Goal: Use online tool/utility: Utilize a website feature to perform a specific function

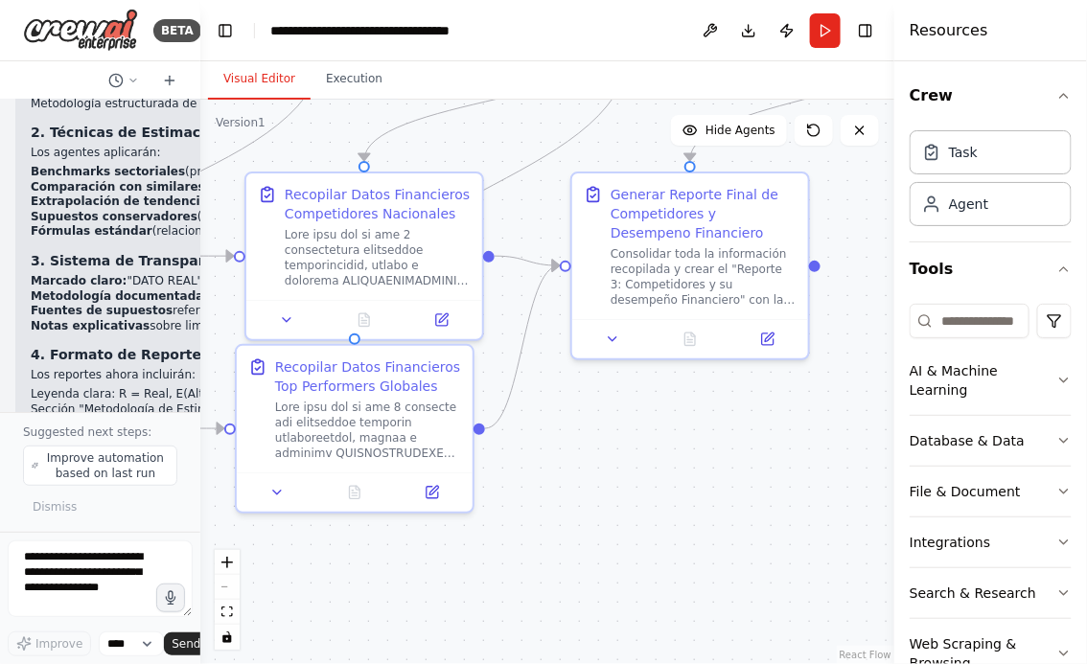
drag, startPoint x: 666, startPoint y: 460, endPoint x: 750, endPoint y: 460, distance: 83.4
click at [747, 460] on div ".deletable-edge-delete-btn { width: 20px; height: 20px; border: 0px solid #ffff…" at bounding box center [547, 382] width 694 height 565
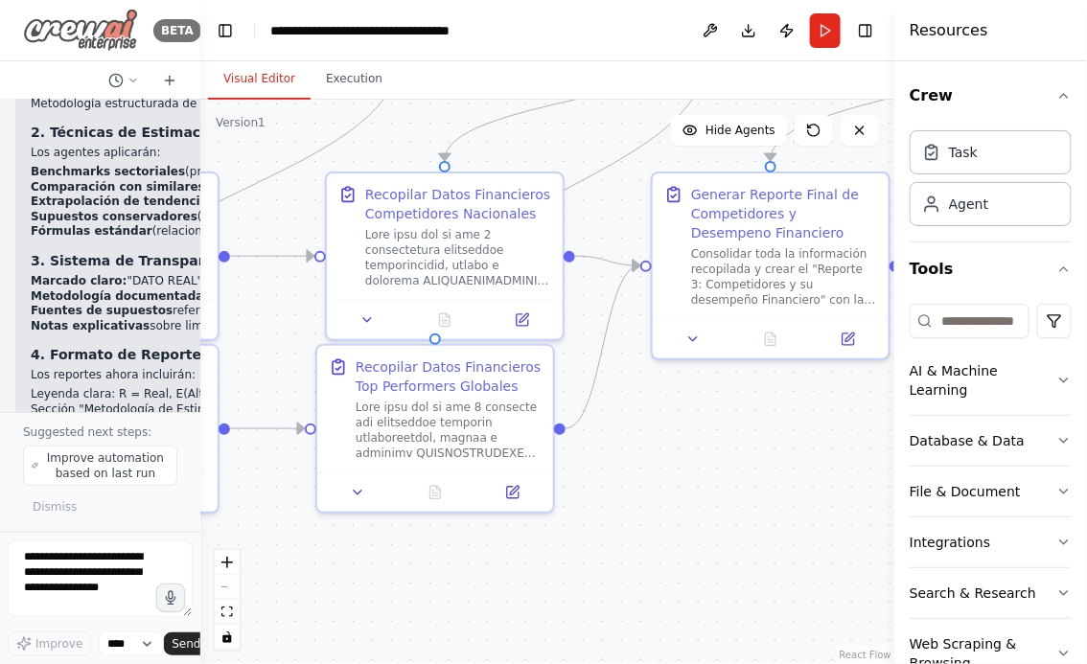
click at [76, 36] on img at bounding box center [80, 30] width 115 height 43
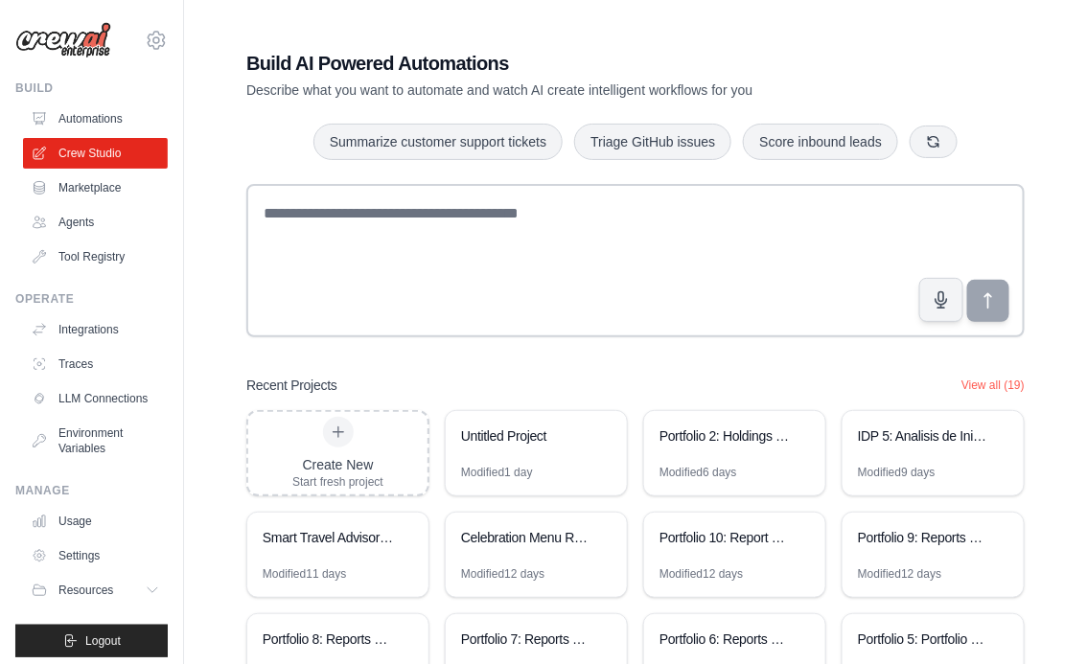
scroll to position [133, 0]
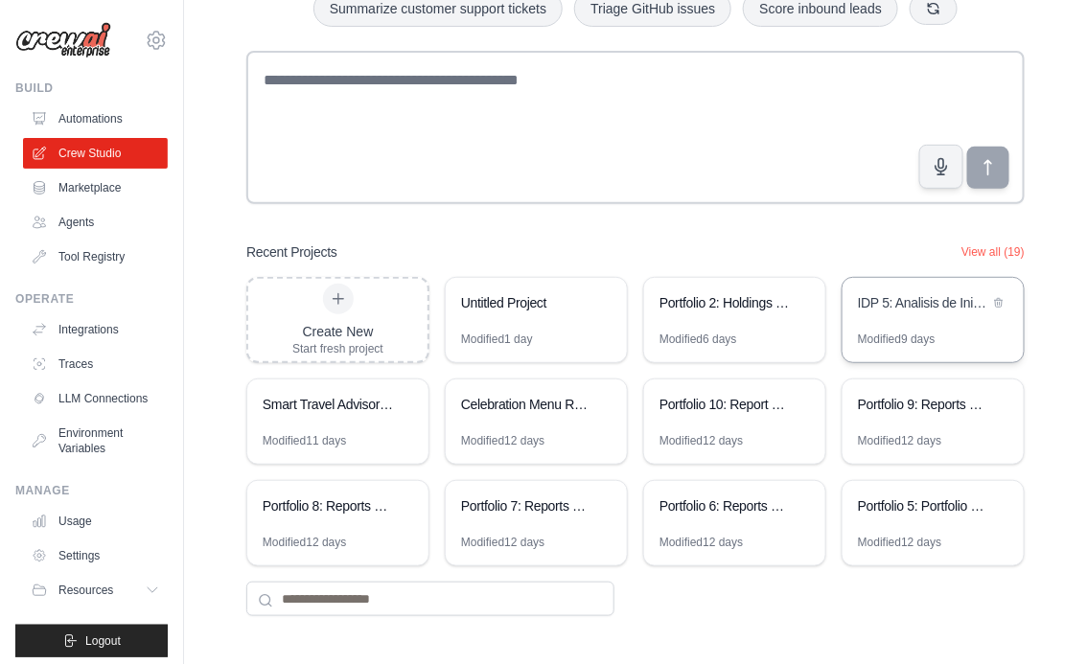
click at [899, 319] on div "IDP 5: Analisis de Iniciativas - Casos de Exito y Evaluacion EVA" at bounding box center [933, 305] width 181 height 54
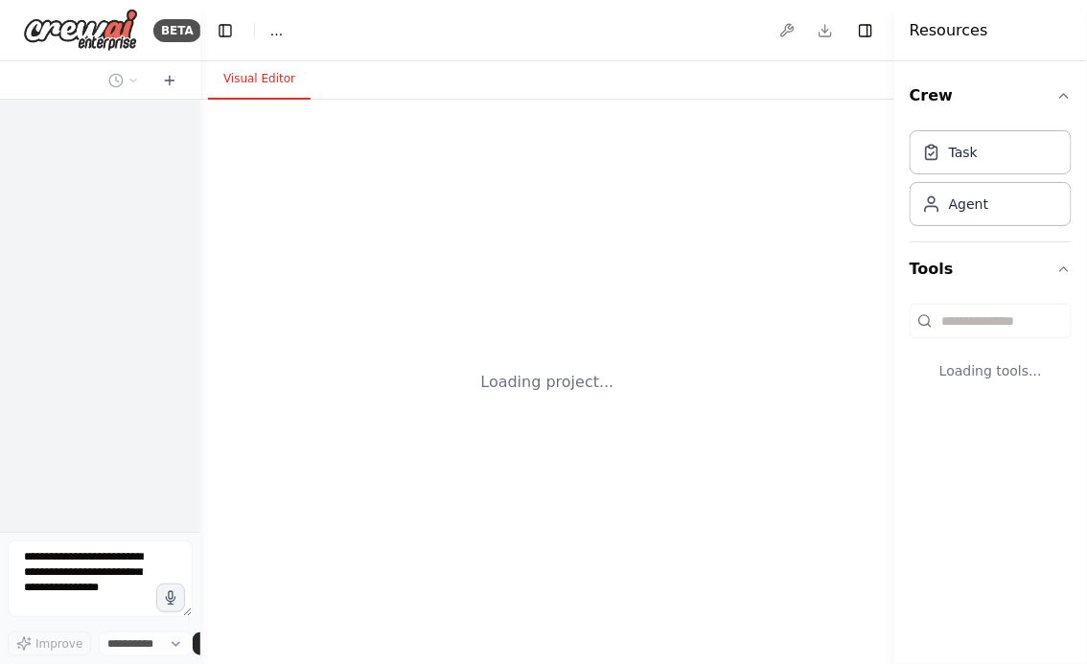
select select "****"
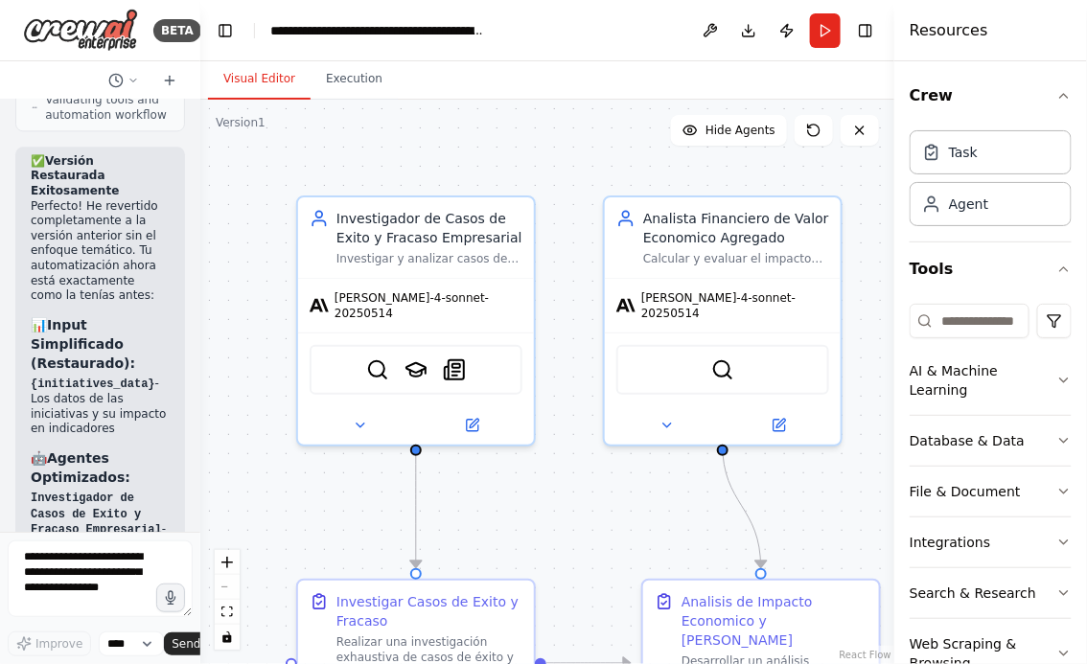
scroll to position [13161, 0]
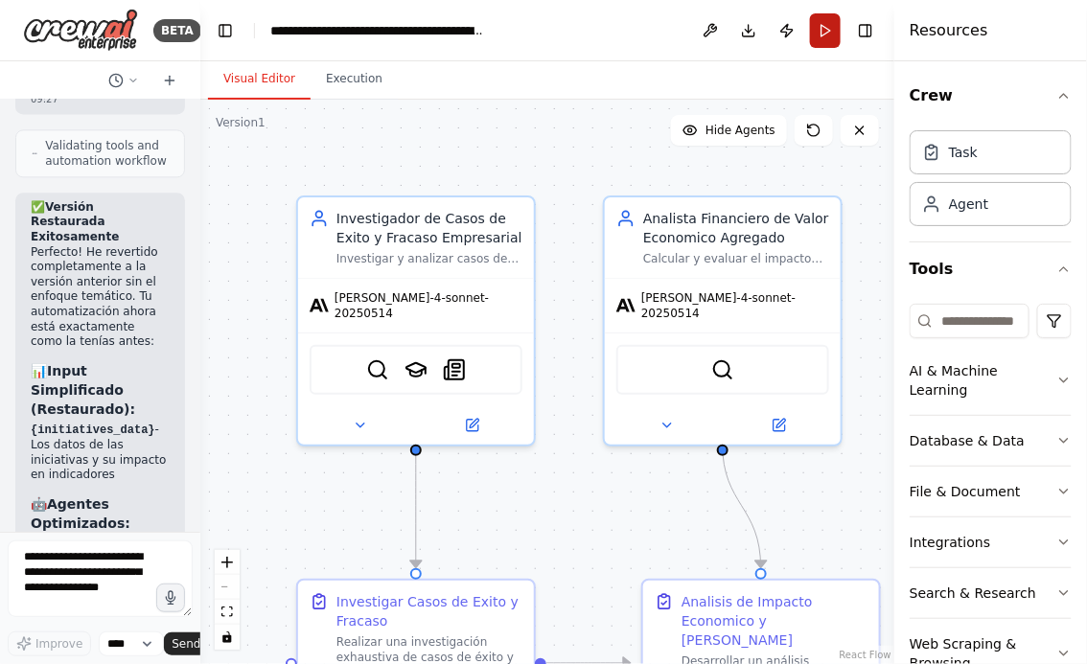
click at [824, 29] on button "Run" at bounding box center [825, 30] width 31 height 35
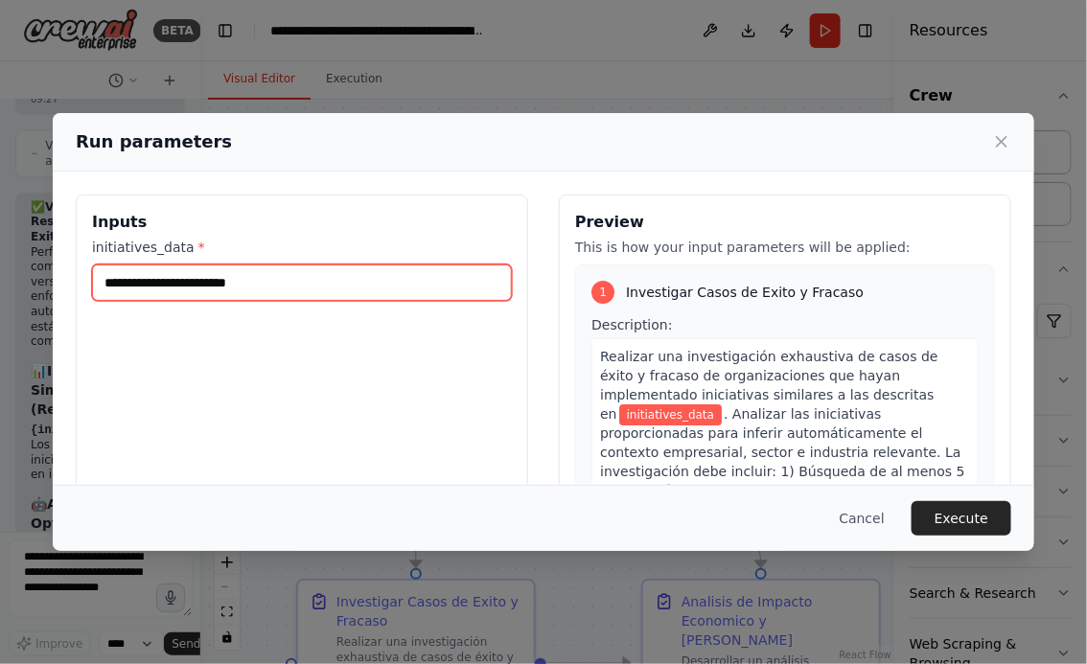
click at [263, 283] on input "initiatives_data *" at bounding box center [302, 283] width 420 height 36
paste input "**********"
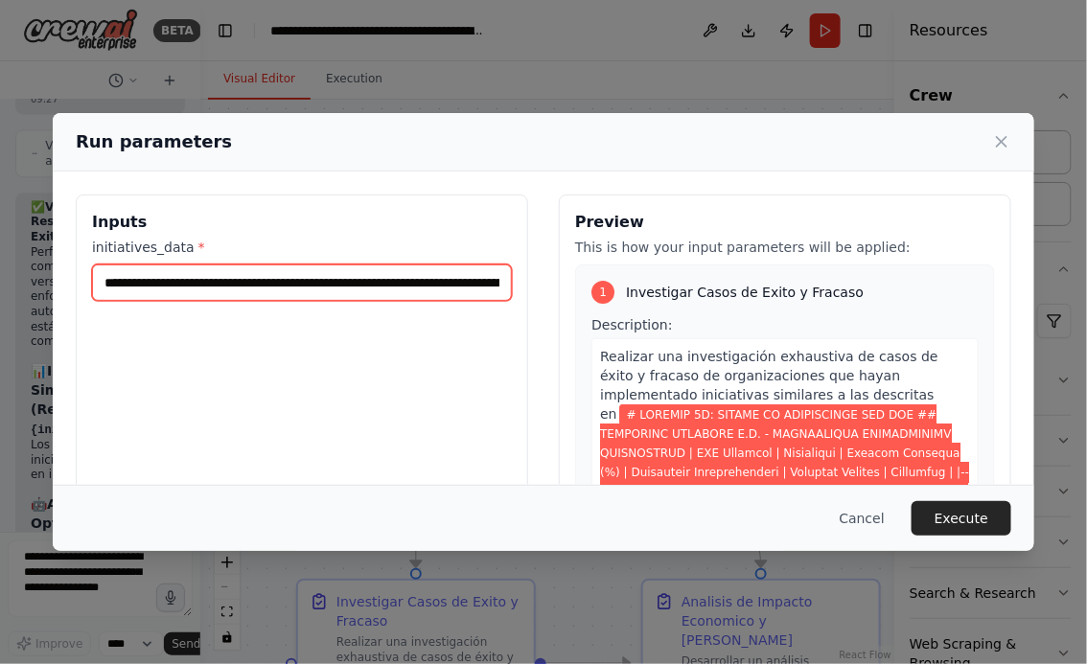
scroll to position [0, 310468]
type input "**********"
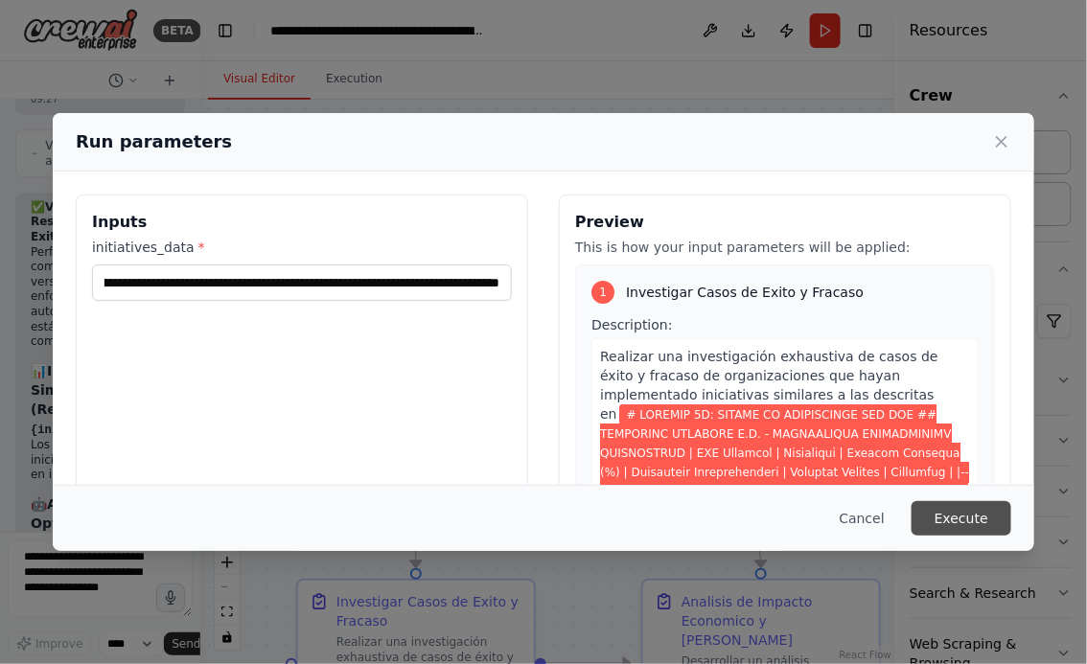
click at [978, 516] on button "Execute" at bounding box center [962, 518] width 100 height 35
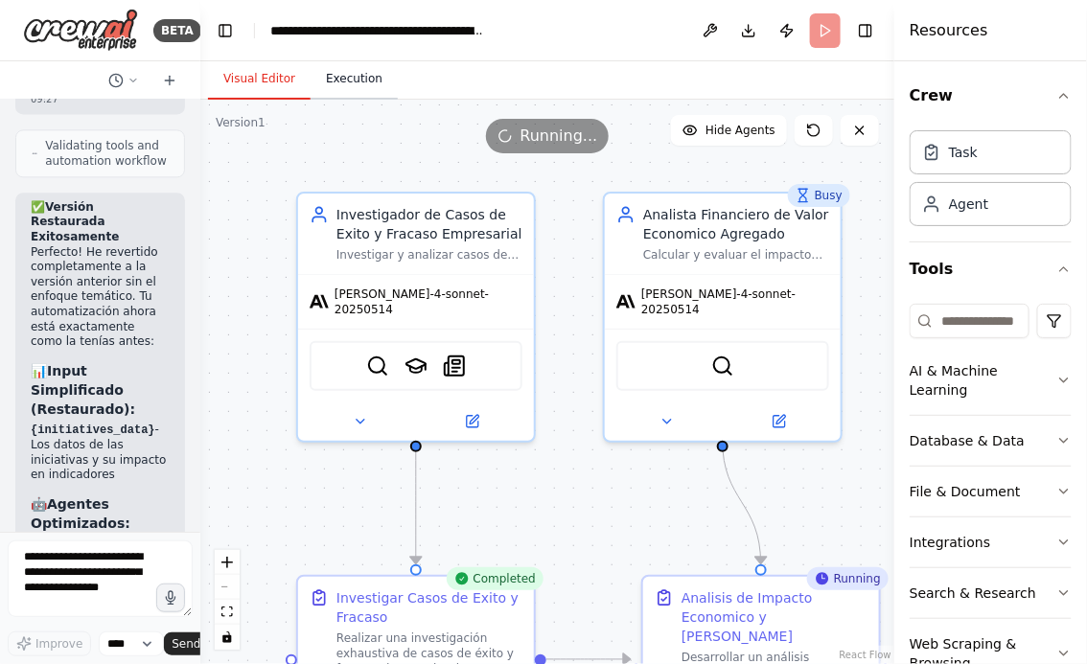
drag, startPoint x: 394, startPoint y: 160, endPoint x: 364, endPoint y: 78, distance: 87.6
click at [364, 78] on div "Visual Editor Execution Version 1 Show Tools Hide Agents .deletable-edge-delete…" at bounding box center [547, 362] width 694 height 603
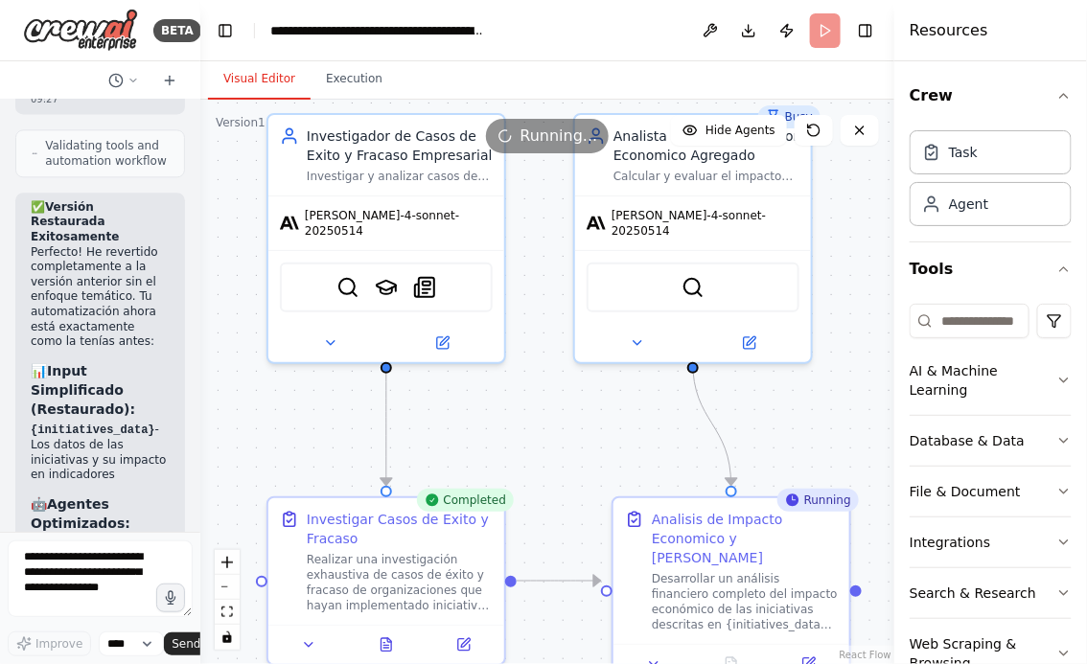
drag, startPoint x: 606, startPoint y: 451, endPoint x: 604, endPoint y: 334, distance: 117.0
click at [604, 337] on div ".deletable-edge-delete-btn { width: 20px; height: 20px; border: 0px solid #ffff…" at bounding box center [547, 382] width 694 height 565
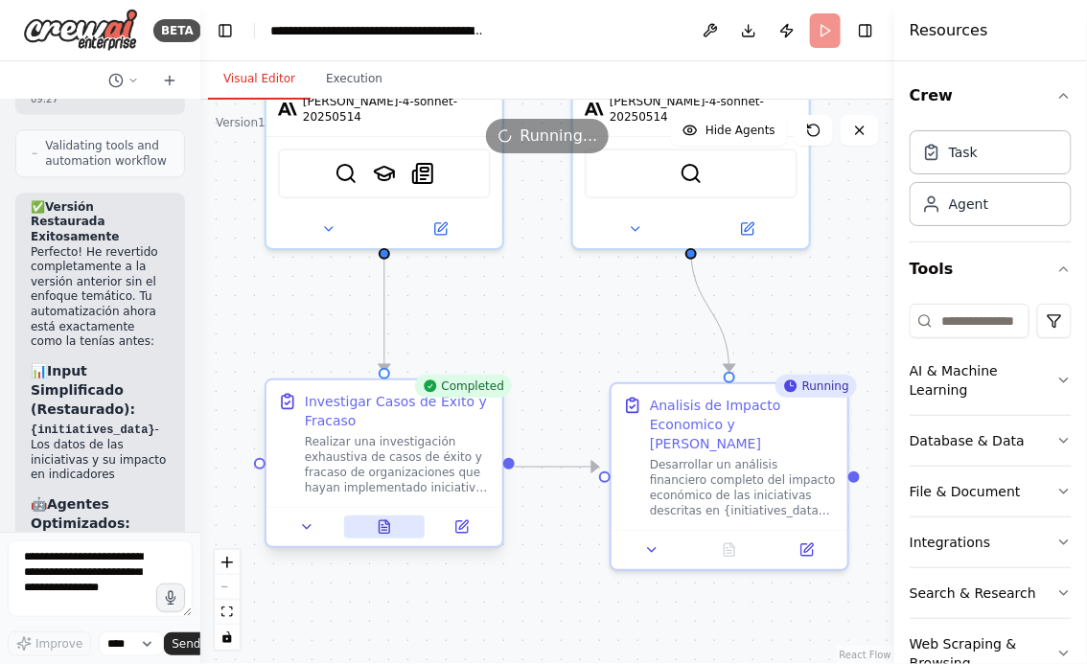
click at [377, 523] on icon at bounding box center [384, 527] width 15 height 15
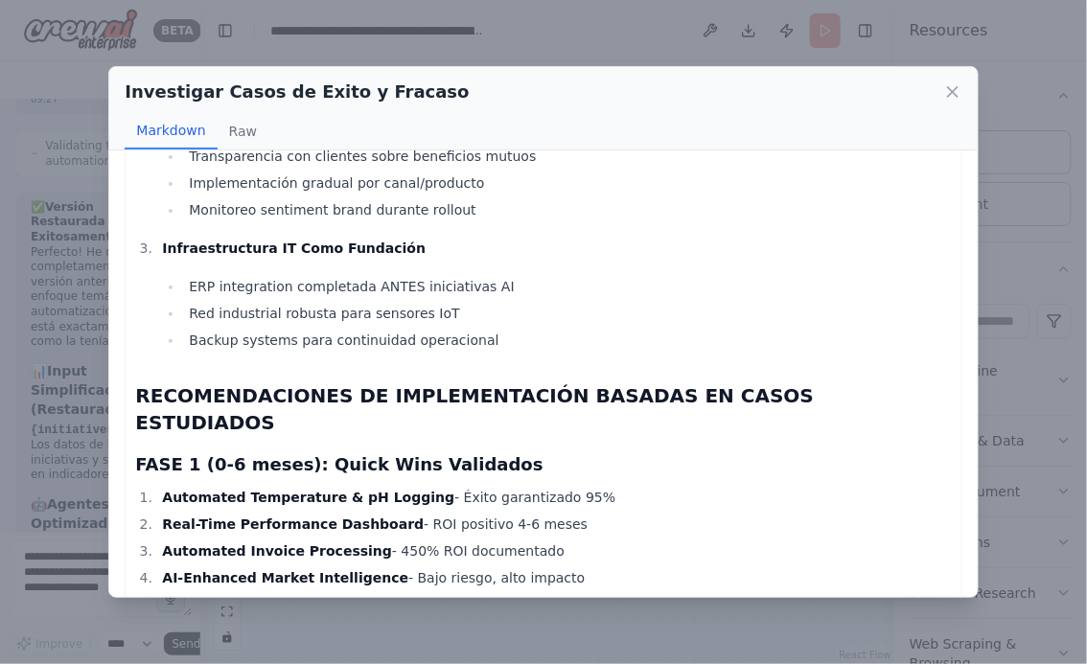
scroll to position [5564, 0]
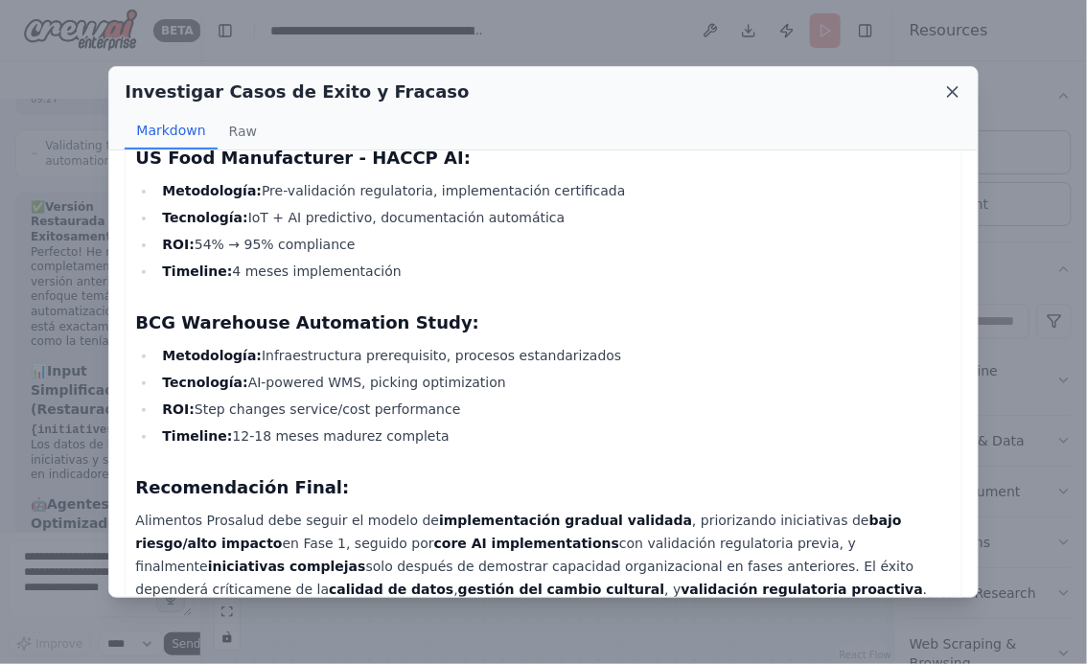
click at [954, 88] on icon at bounding box center [952, 91] width 19 height 19
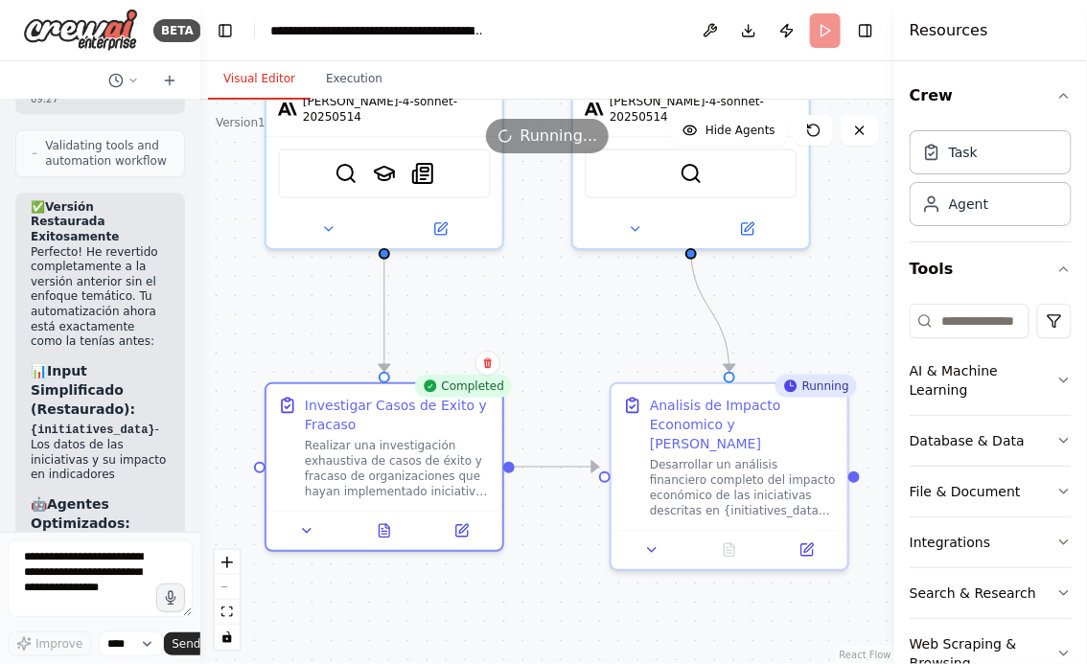
drag, startPoint x: 556, startPoint y: 570, endPoint x: 552, endPoint y: 523, distance: 47.1
click at [552, 523] on div ".deletable-edge-delete-btn { width: 20px; height: 20px; border: 0px solid #ffff…" at bounding box center [547, 382] width 694 height 565
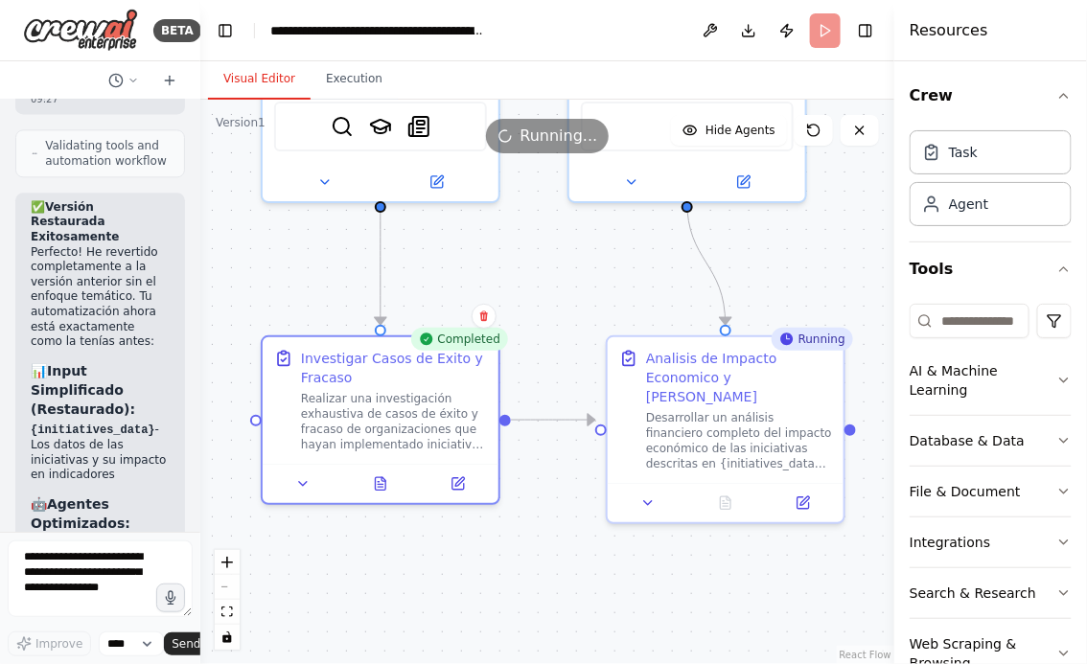
drag, startPoint x: 533, startPoint y: 498, endPoint x: 524, endPoint y: 462, distance: 36.5
click at [525, 470] on div ".deletable-edge-delete-btn { width: 20px; height: 20px; border: 0px solid #ffff…" at bounding box center [547, 382] width 694 height 565
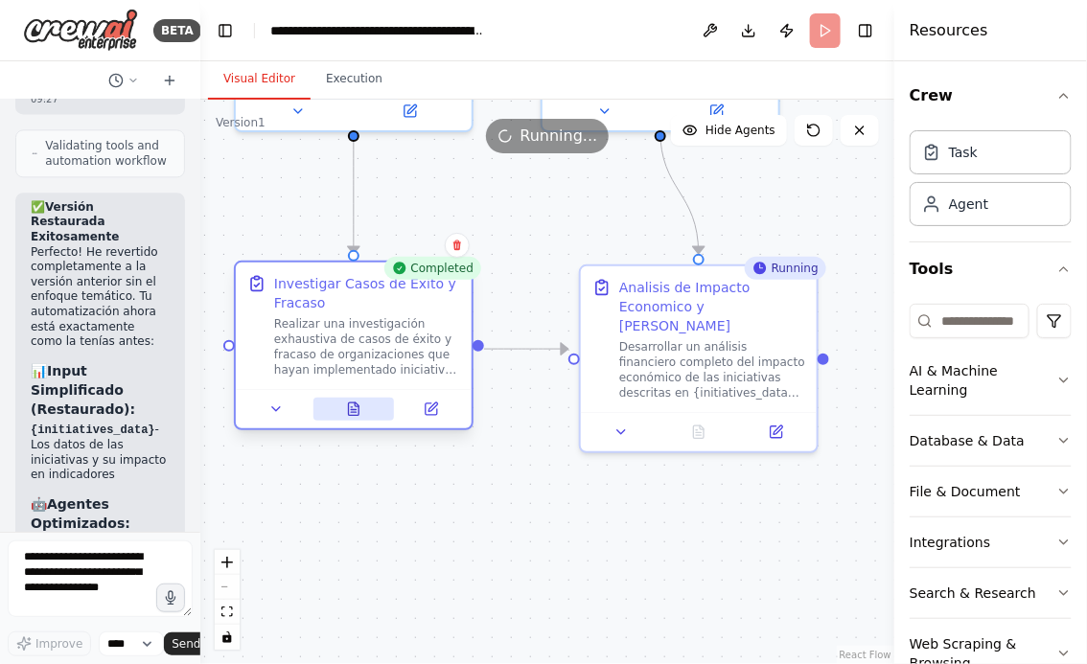
click at [352, 410] on icon at bounding box center [354, 409] width 11 height 12
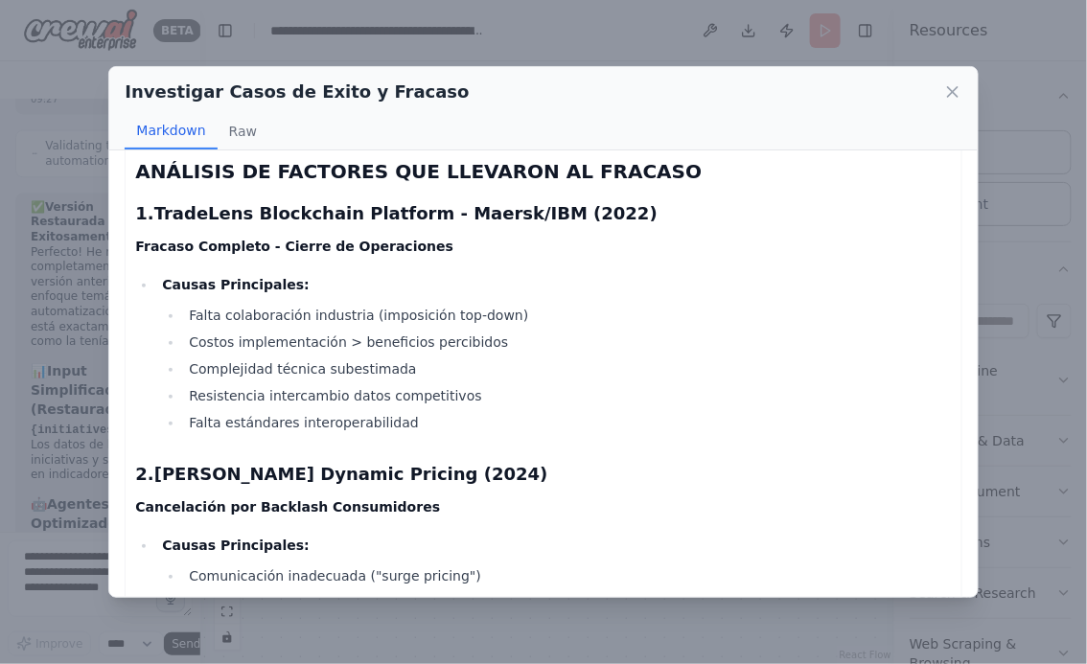
scroll to position [2057, 0]
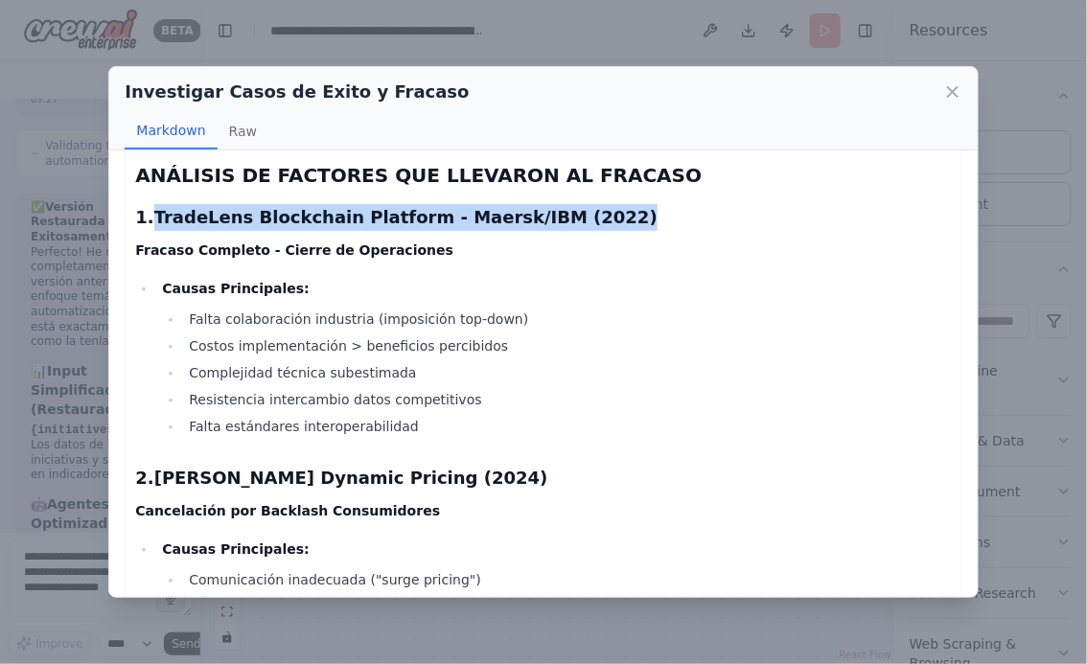
drag, startPoint x: 153, startPoint y: 213, endPoint x: 588, endPoint y: 221, distance: 434.4
click at [588, 221] on h3 "1. TradeLens Blockchain Platform - Maersk/IBM (2022)" at bounding box center [543, 217] width 816 height 27
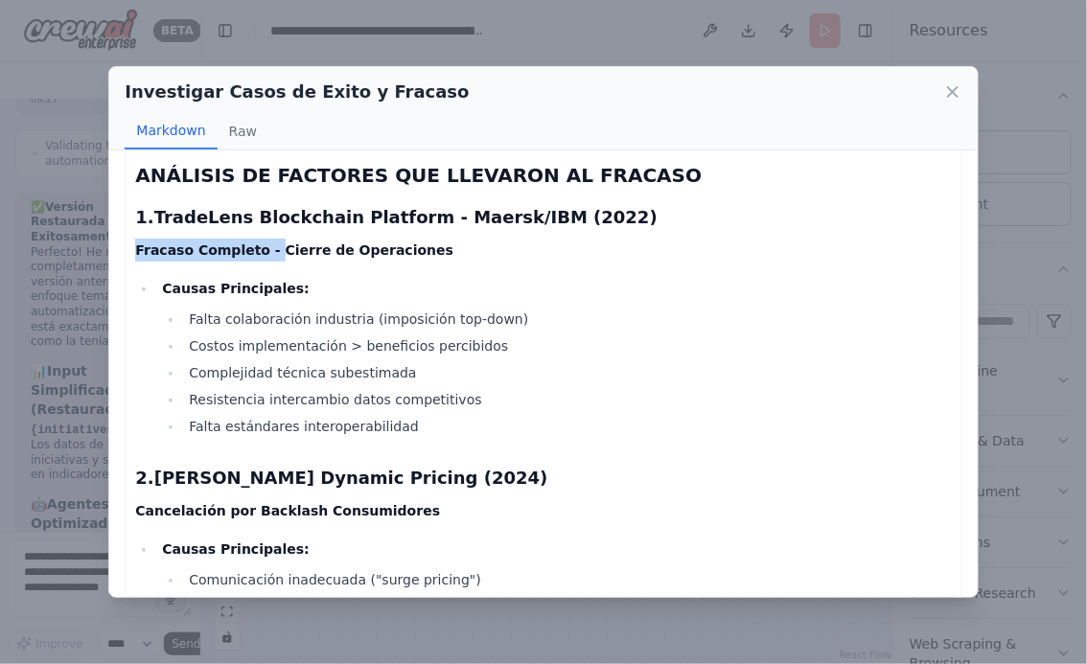
drag, startPoint x: 136, startPoint y: 247, endPoint x: 380, endPoint y: 261, distance: 243.9
click at [212, 293] on strong "Causas Principales:" at bounding box center [235, 288] width 147 height 15
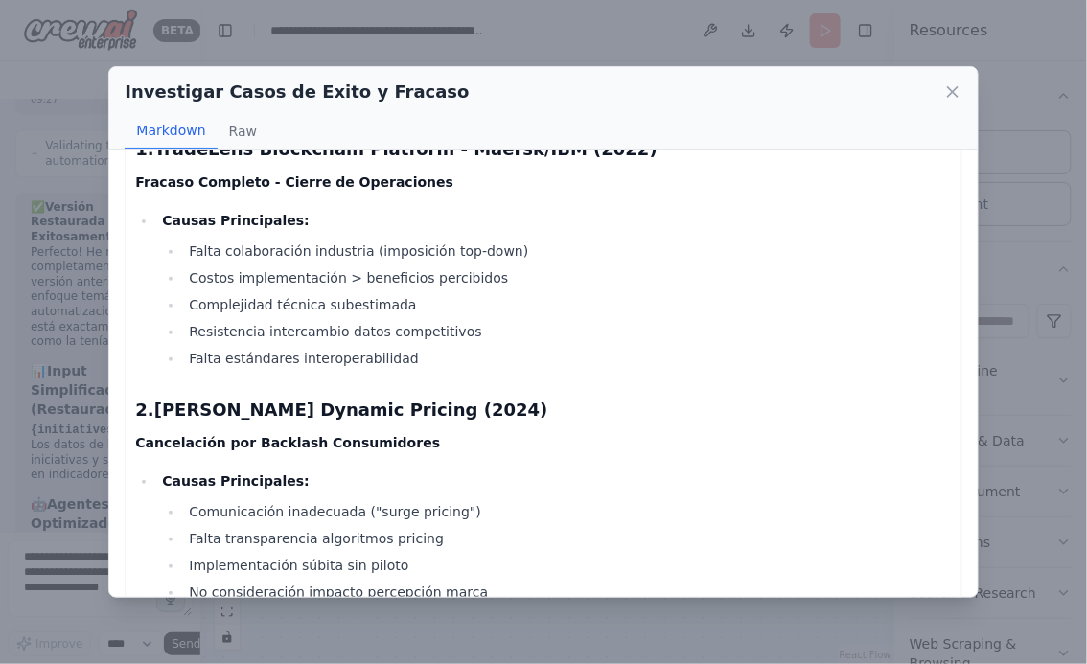
scroll to position [2148, 0]
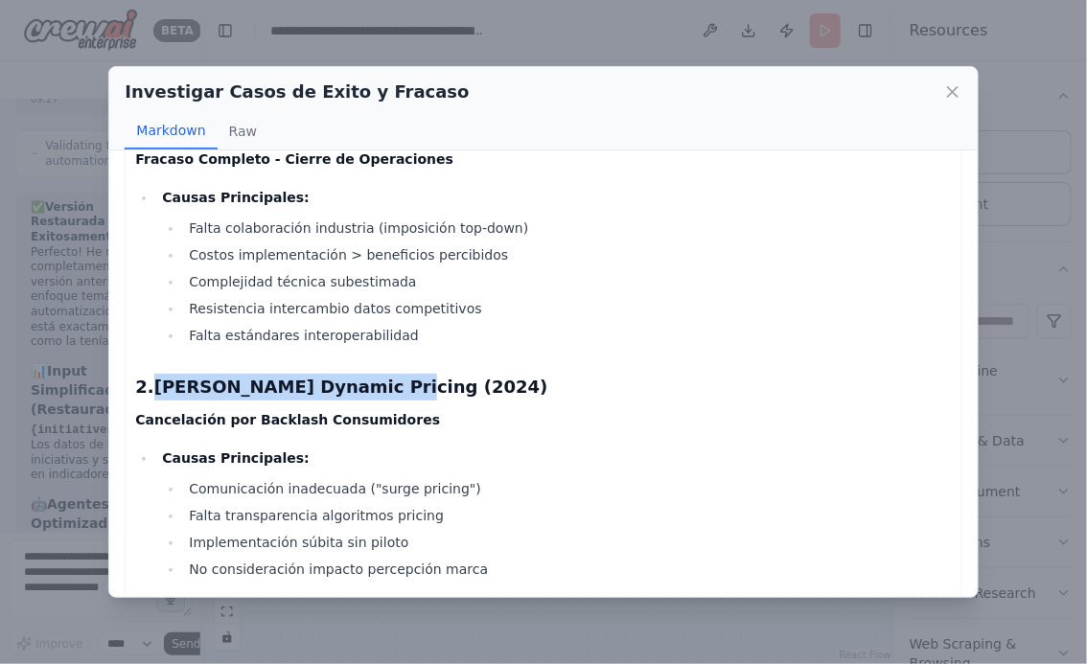
drag, startPoint x: 157, startPoint y: 384, endPoint x: 578, endPoint y: 398, distance: 421.1
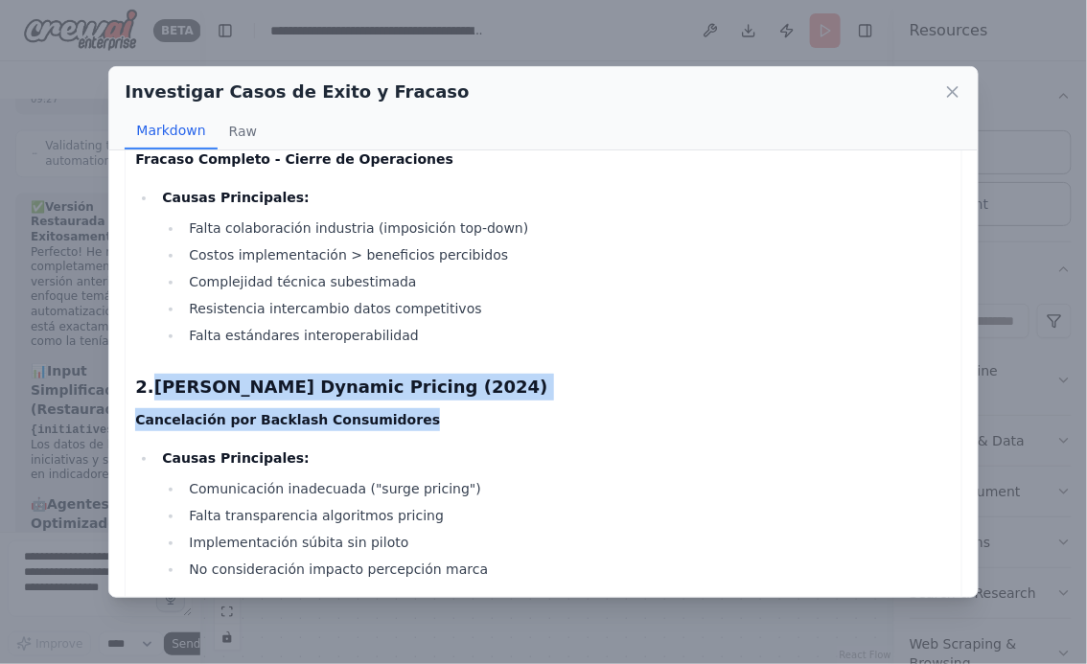
click at [307, 391] on strong "Wendy's Dynamic Pricing (2024)" at bounding box center [351, 387] width 394 height 20
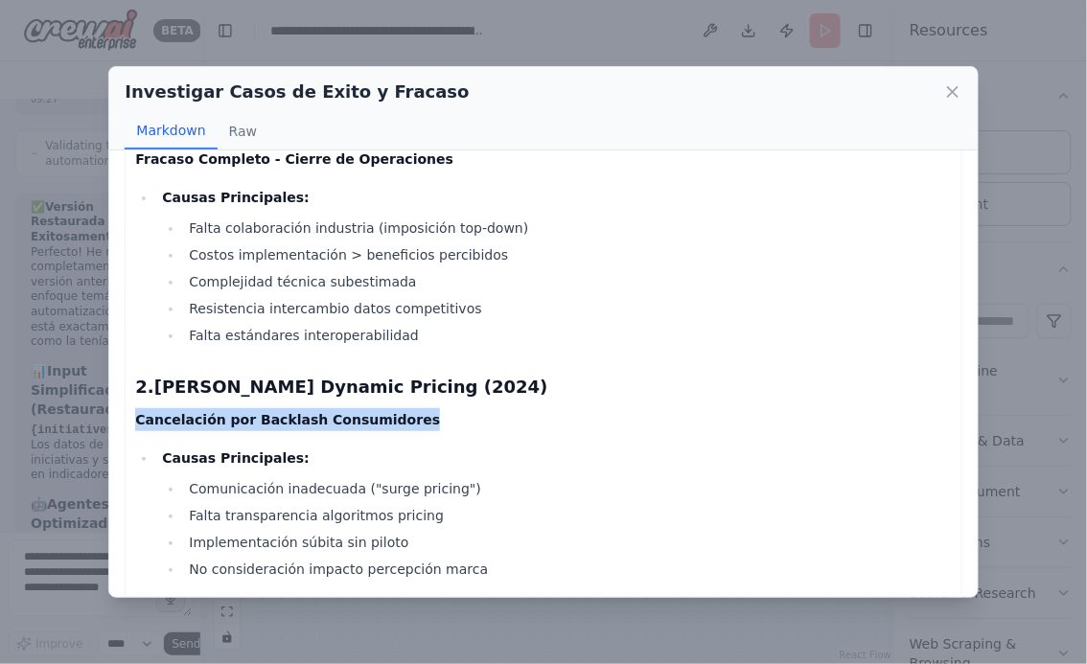
drag, startPoint x: 137, startPoint y: 416, endPoint x: 427, endPoint y: 416, distance: 289.6
click at [427, 416] on p "Cancelación por Backlash Consumidores" at bounding box center [543, 419] width 816 height 23
click at [320, 417] on strong "Cancelación por Backlash Consumidores" at bounding box center [287, 419] width 305 height 15
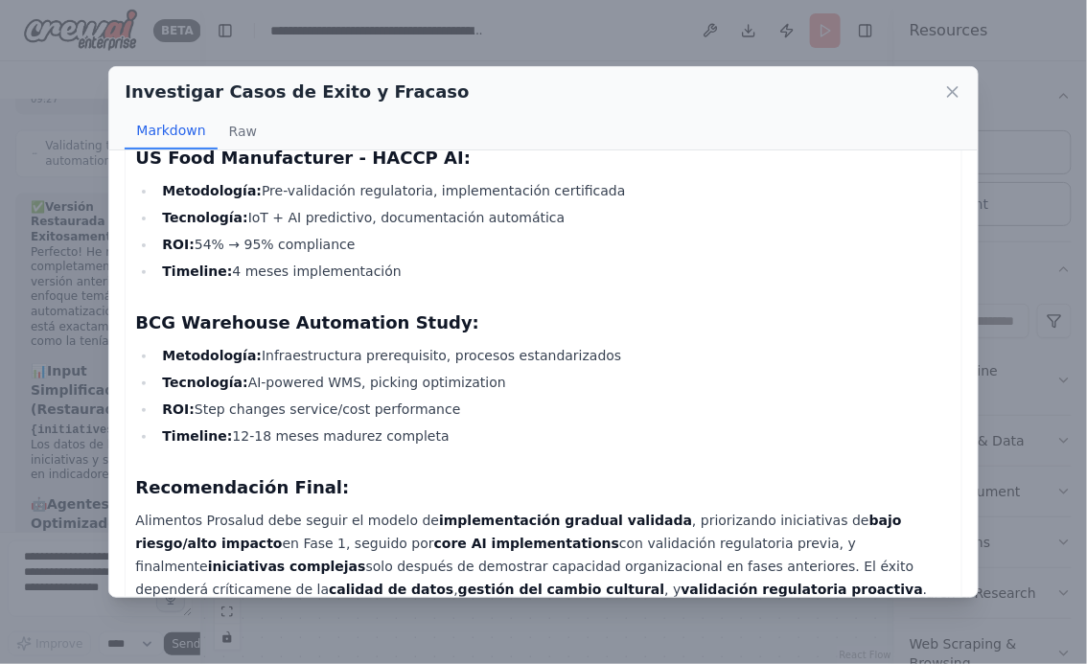
scroll to position [13161, 0]
click at [952, 93] on icon at bounding box center [953, 92] width 10 height 10
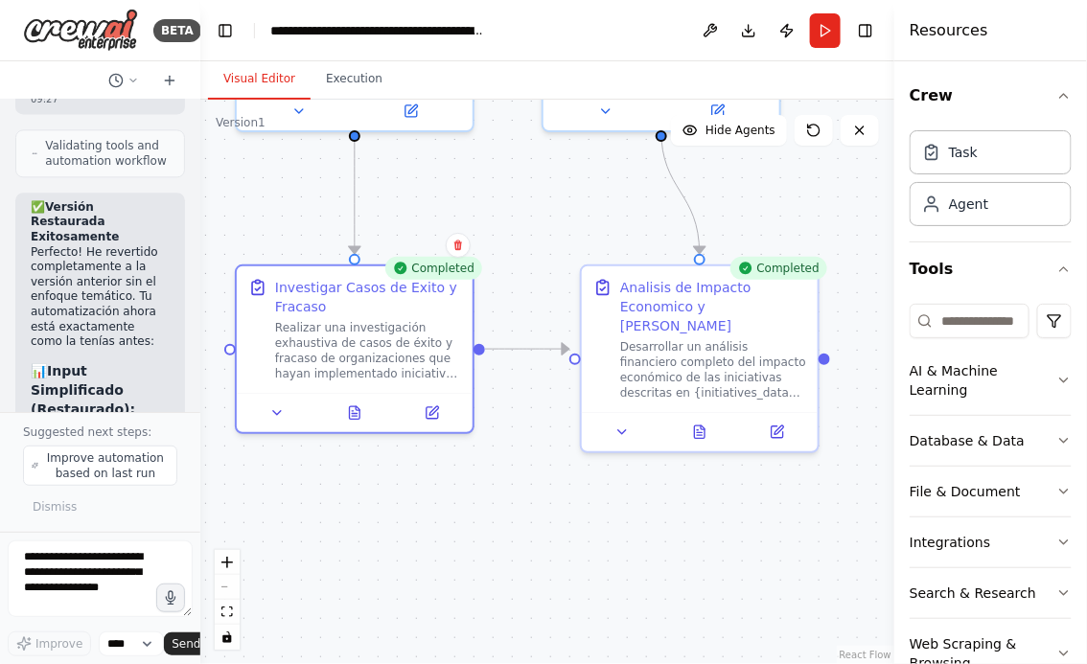
drag, startPoint x: 695, startPoint y: 522, endPoint x: 549, endPoint y: 522, distance: 145.7
click at [549, 522] on div ".deletable-edge-delete-btn { width: 20px; height: 20px; border: 0px solid #ffff…" at bounding box center [547, 382] width 694 height 565
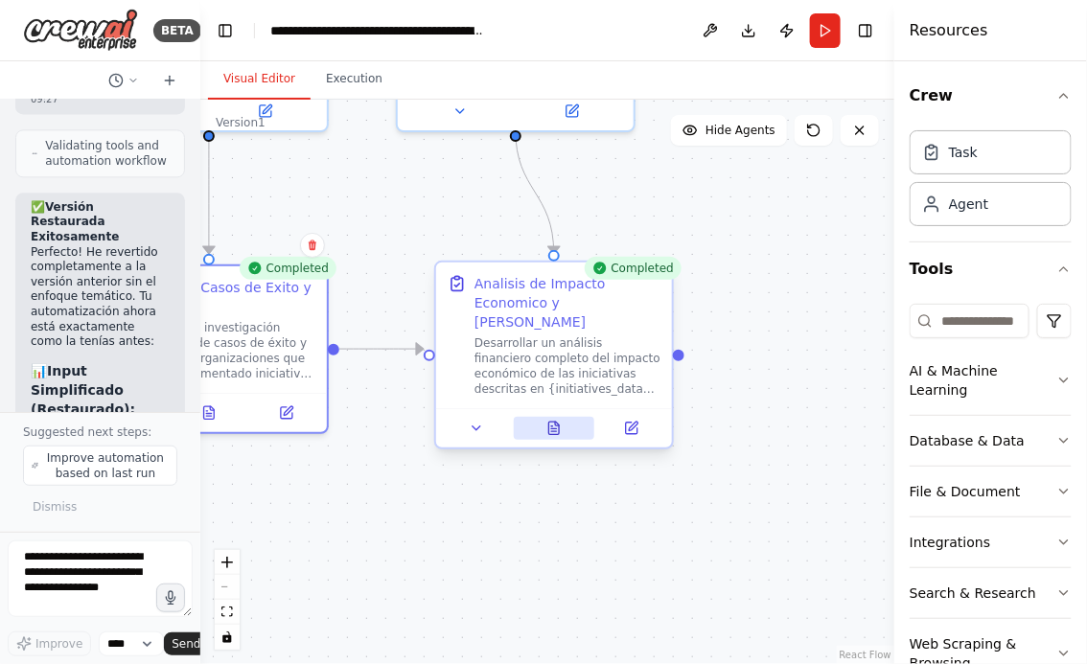
click at [554, 422] on icon at bounding box center [554, 428] width 11 height 12
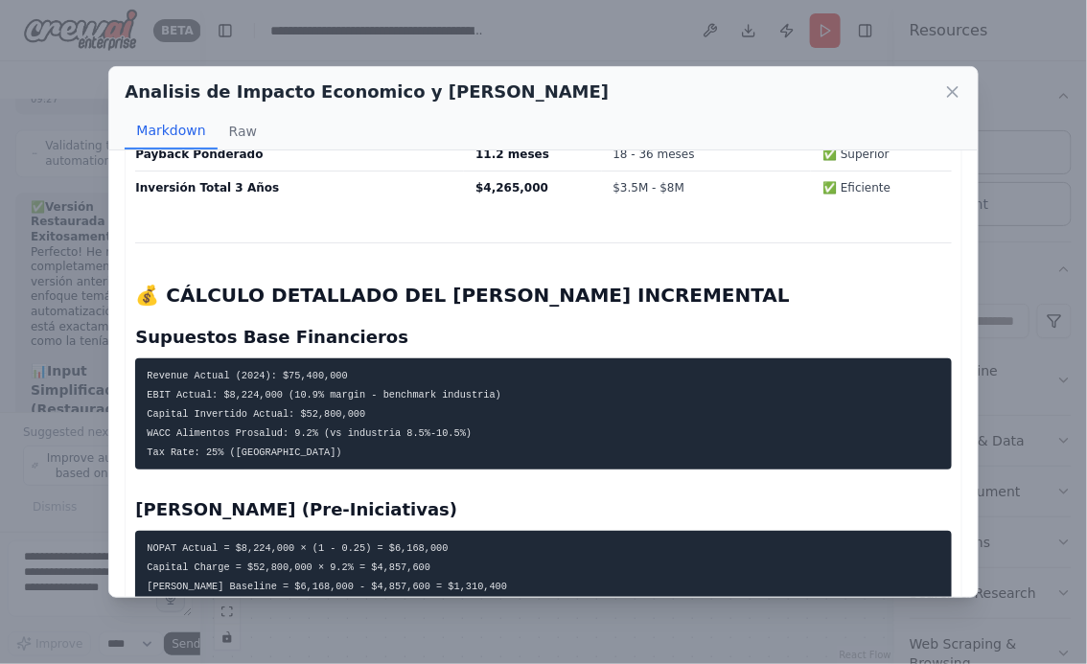
scroll to position [0, 0]
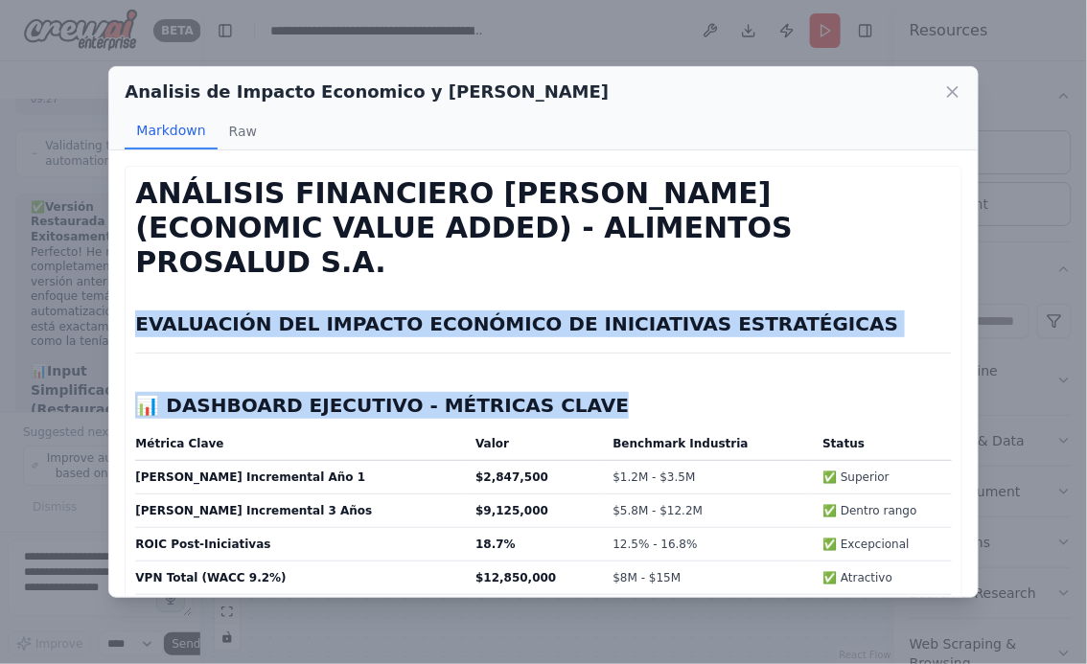
drag, startPoint x: 137, startPoint y: 291, endPoint x: 575, endPoint y: 381, distance: 447.1
click at [576, 392] on h2 "📊 DASHBOARD EJECUTIVO - MÉTRICAS CLAVE" at bounding box center [543, 405] width 816 height 27
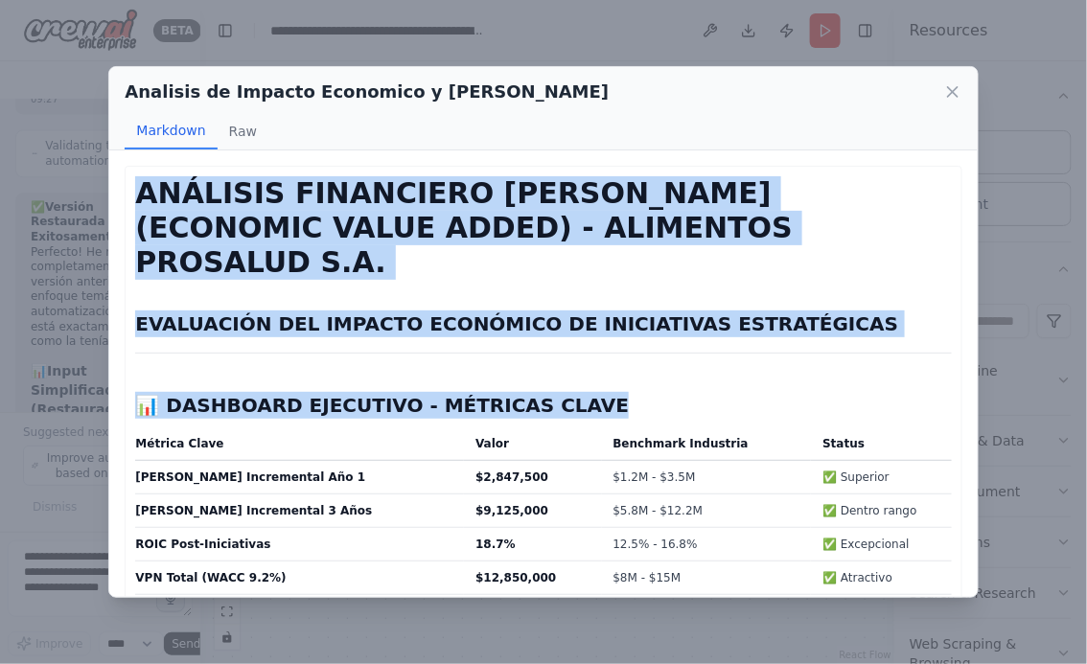
drag, startPoint x: 141, startPoint y: 189, endPoint x: 577, endPoint y: 374, distance: 473.9
click at [577, 392] on h2 "📊 DASHBOARD EJECUTIVO - MÉTRICAS CLAVE" at bounding box center [543, 405] width 816 height 27
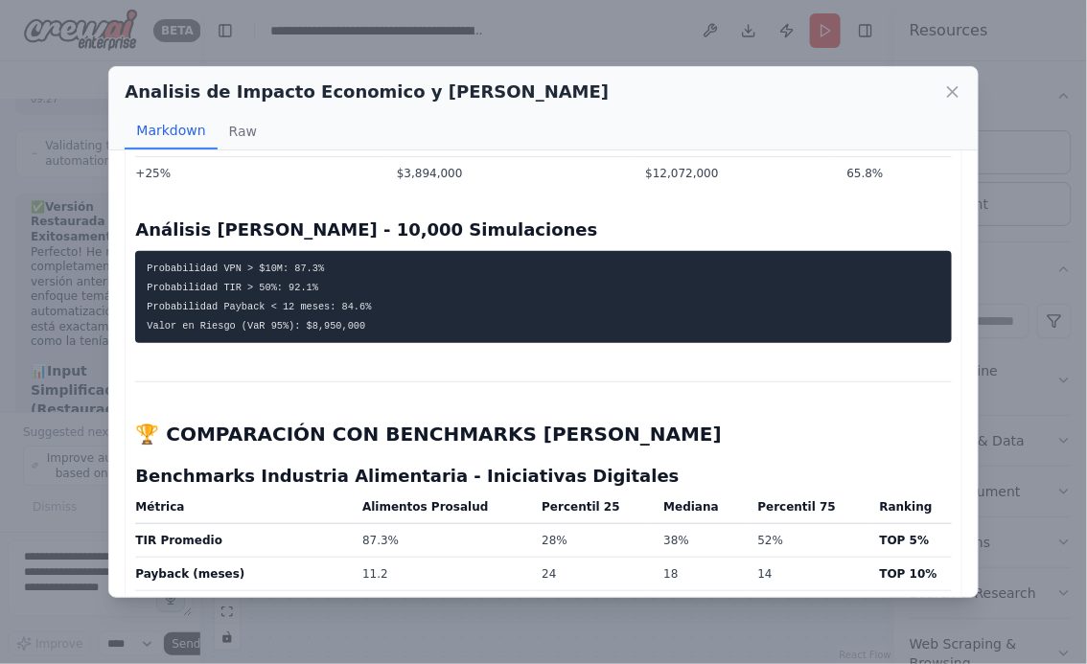
scroll to position [4347, 0]
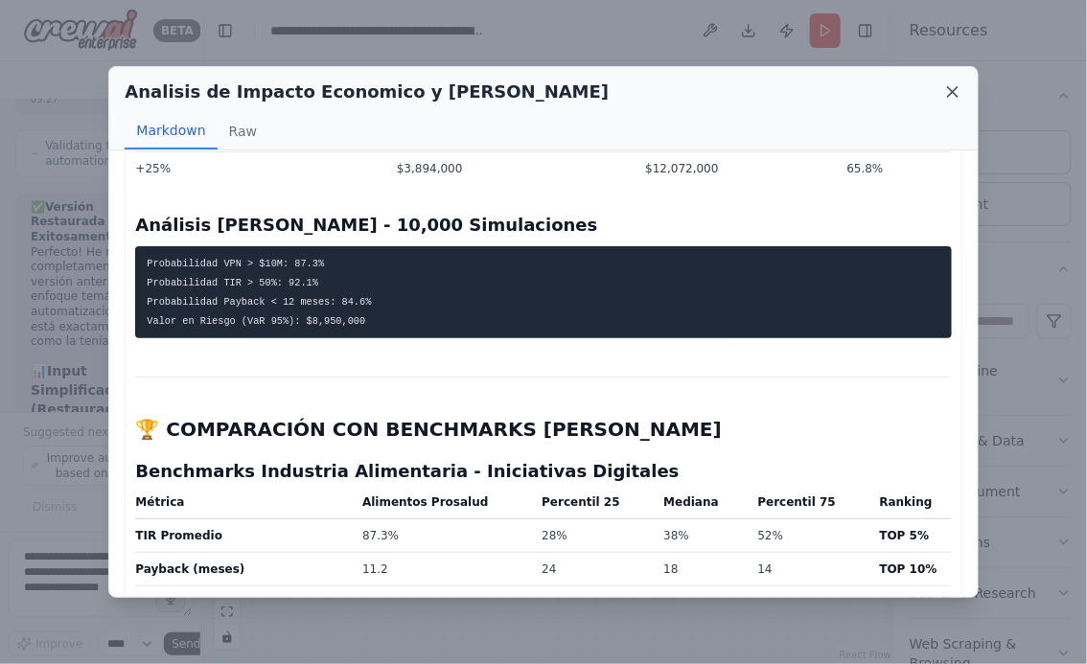
click at [956, 92] on icon at bounding box center [952, 91] width 19 height 19
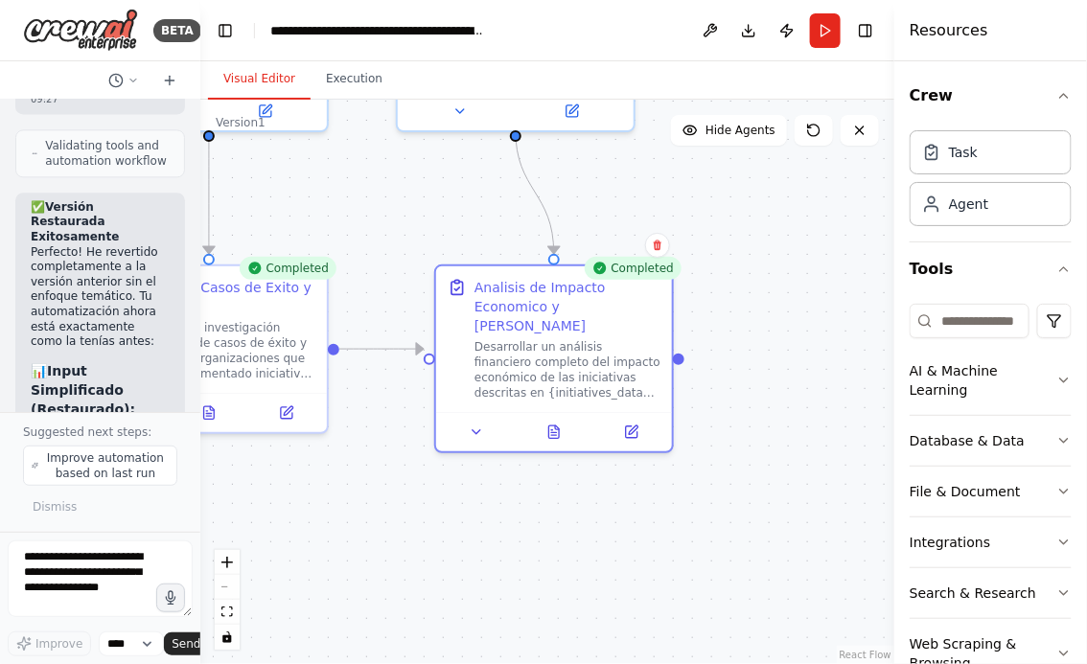
drag, startPoint x: 357, startPoint y: 529, endPoint x: 550, endPoint y: 525, distance: 193.7
click at [547, 529] on div ".deletable-edge-delete-btn { width: 20px; height: 20px; border: 0px solid #ffff…" at bounding box center [547, 382] width 694 height 565
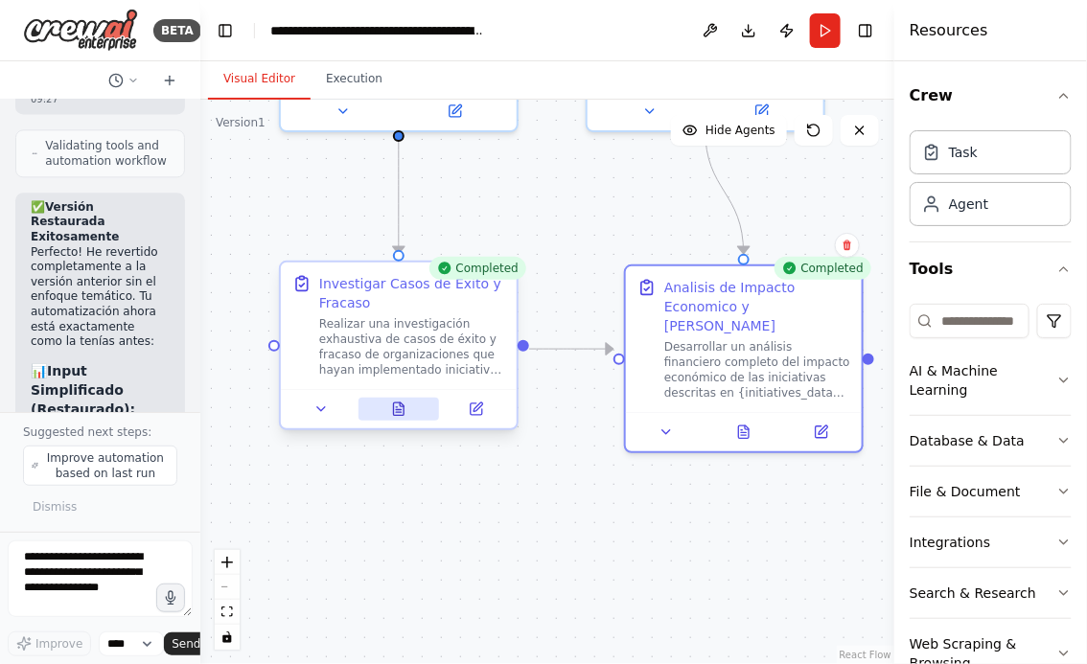
click at [394, 414] on icon at bounding box center [399, 409] width 11 height 12
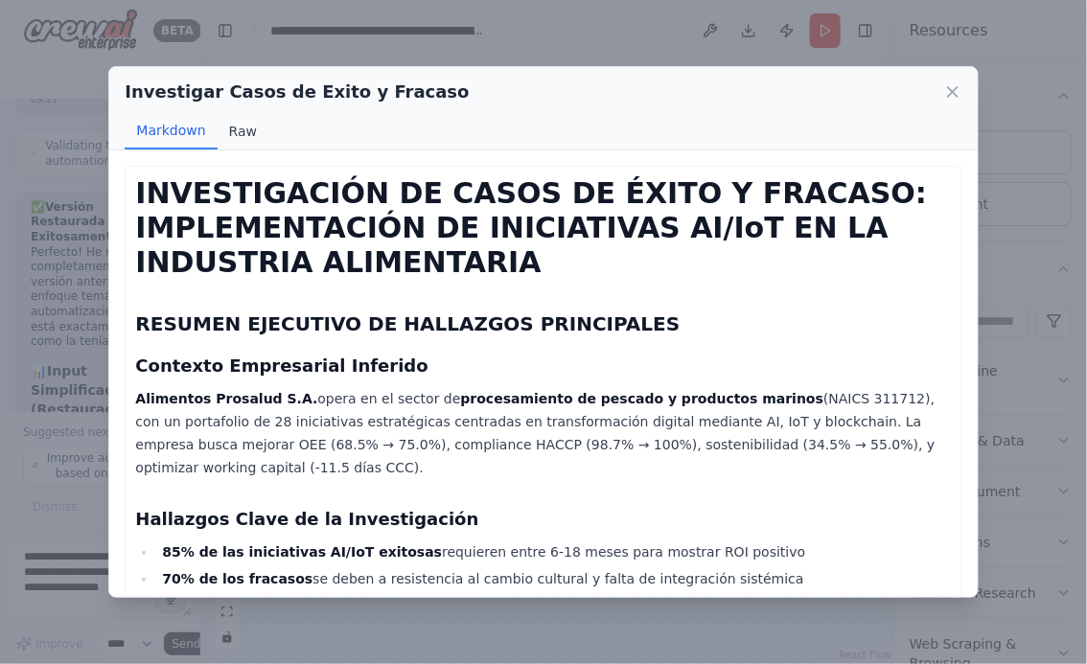
click at [248, 136] on button "Raw" at bounding box center [243, 131] width 51 height 36
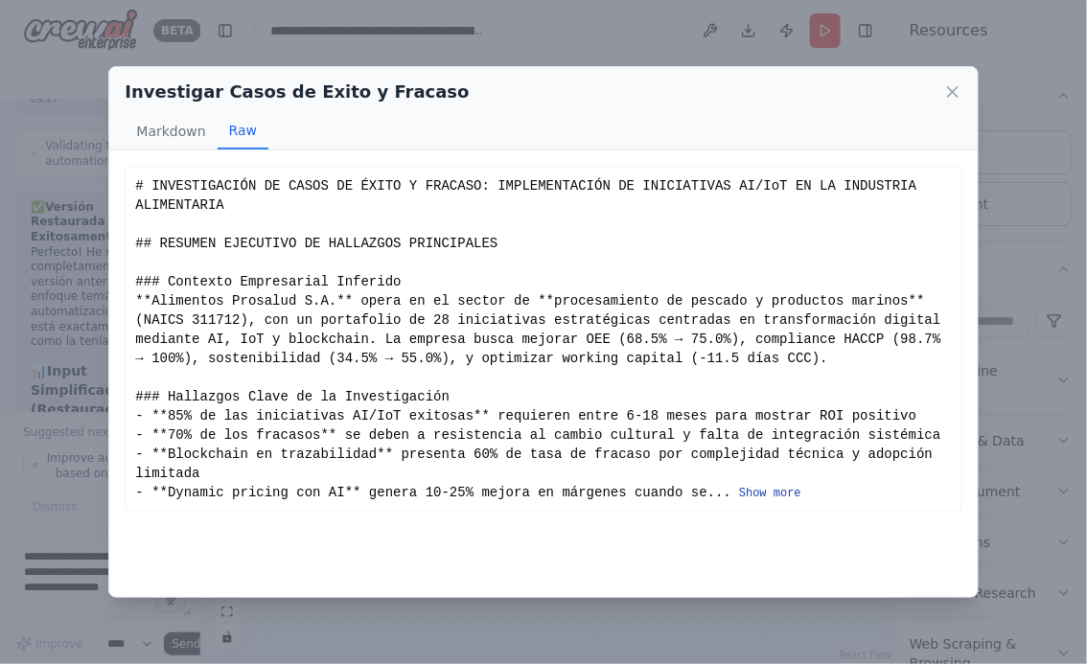
click at [756, 494] on button "Show more" at bounding box center [770, 493] width 62 height 15
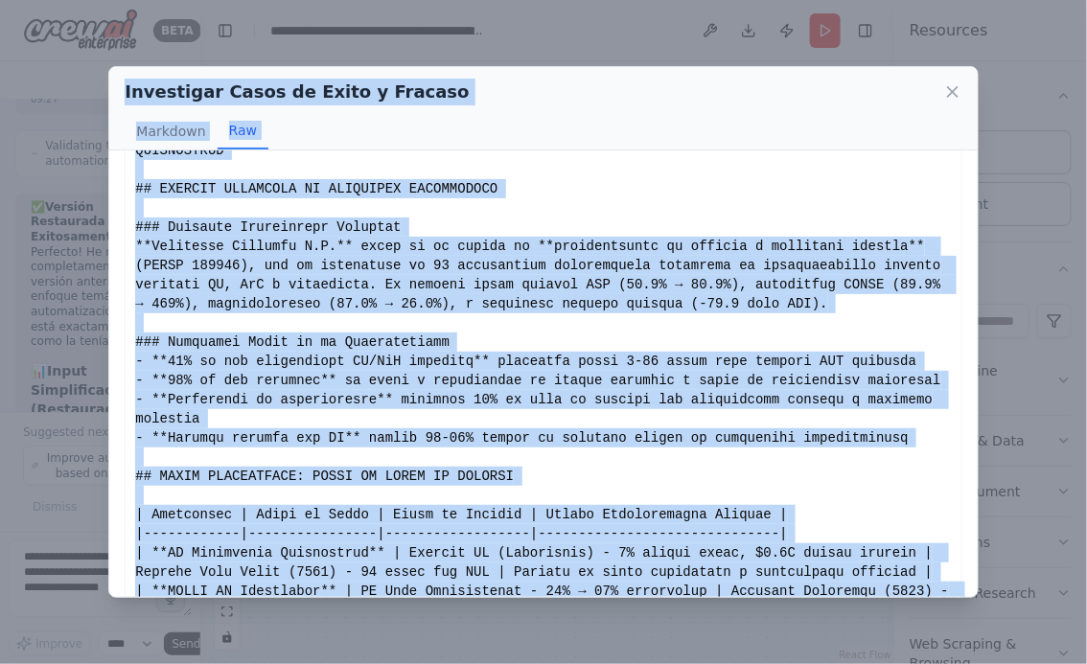
scroll to position [0, 0]
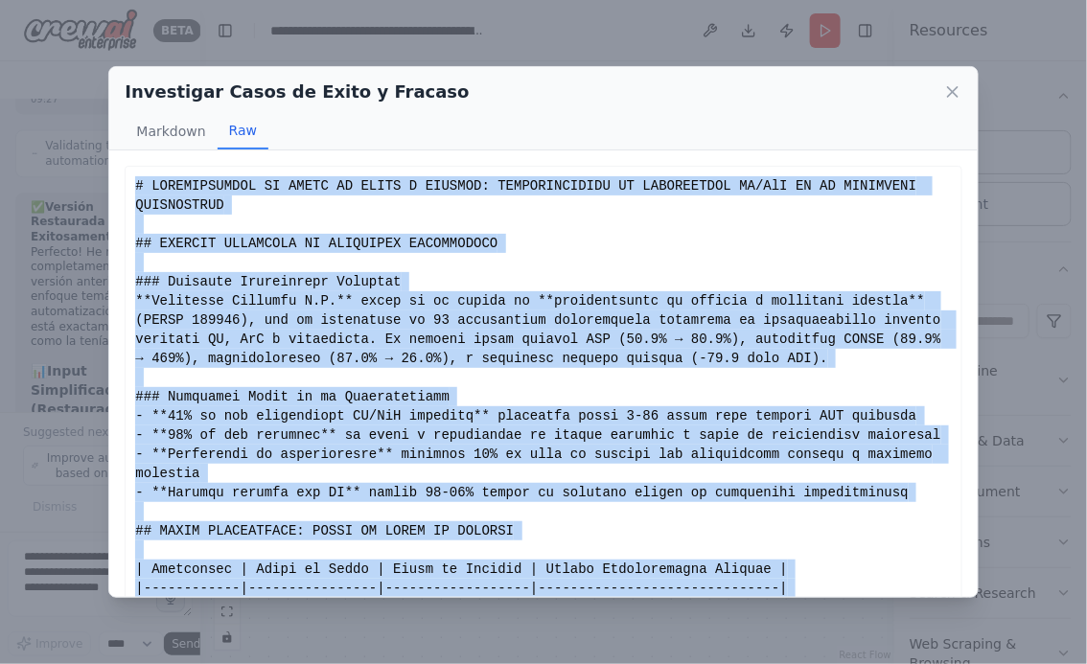
drag, startPoint x: 461, startPoint y: 342, endPoint x: 139, endPoint y: 183, distance: 359.3
copy div "# INVESTIGACIÓN DE CASOS DE ÉXITO Y FRACASO: IMPLEMENTACIÓN DE INICIATIVAS AI/I…"
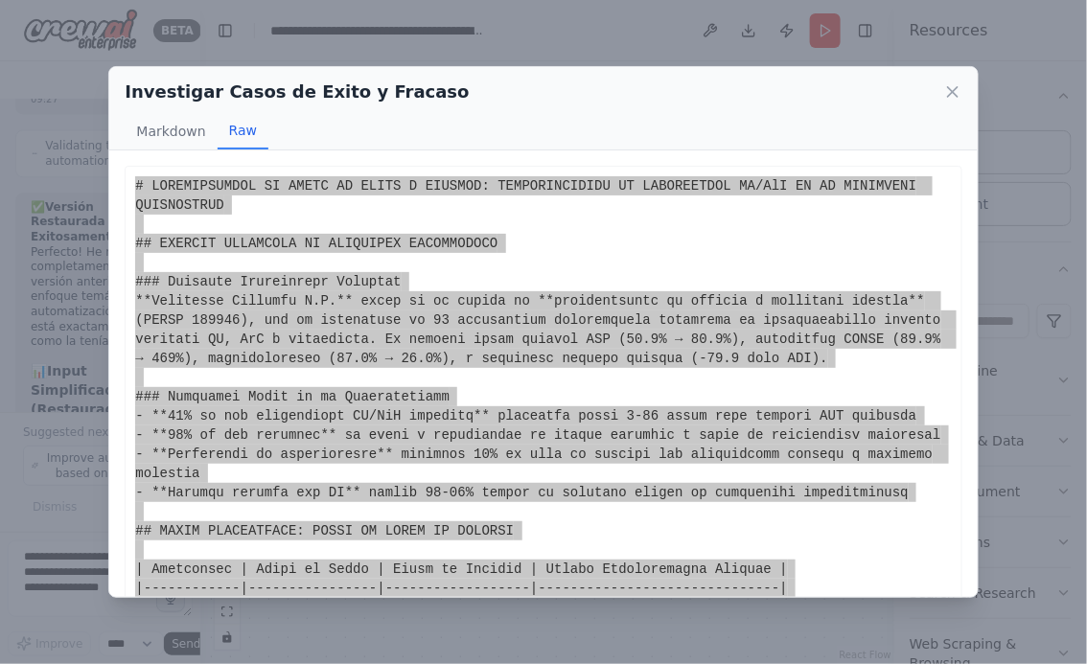
scroll to position [13281, 0]
